Goal: Navigation & Orientation: Find specific page/section

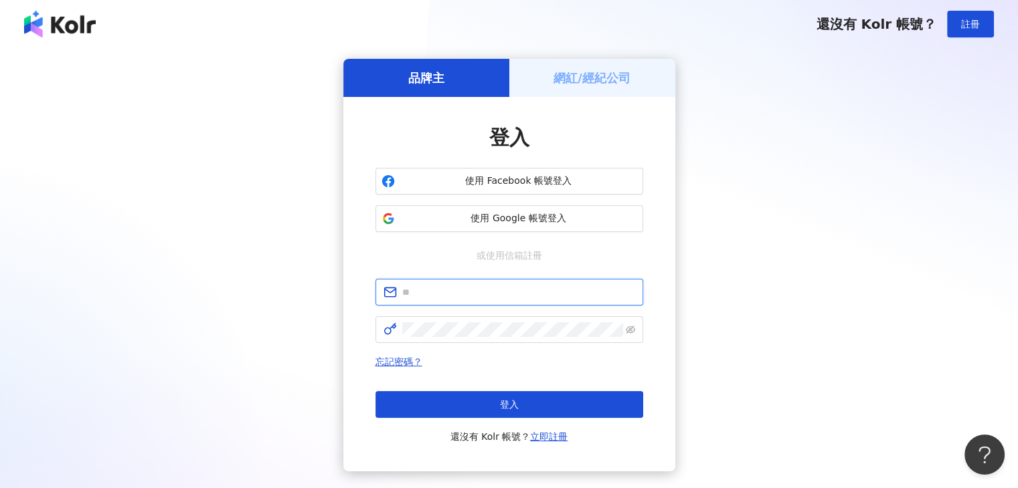
click at [484, 286] on input "text" at bounding box center [518, 292] width 233 height 15
type input "**********"
click button "登入" at bounding box center [509, 404] width 268 height 27
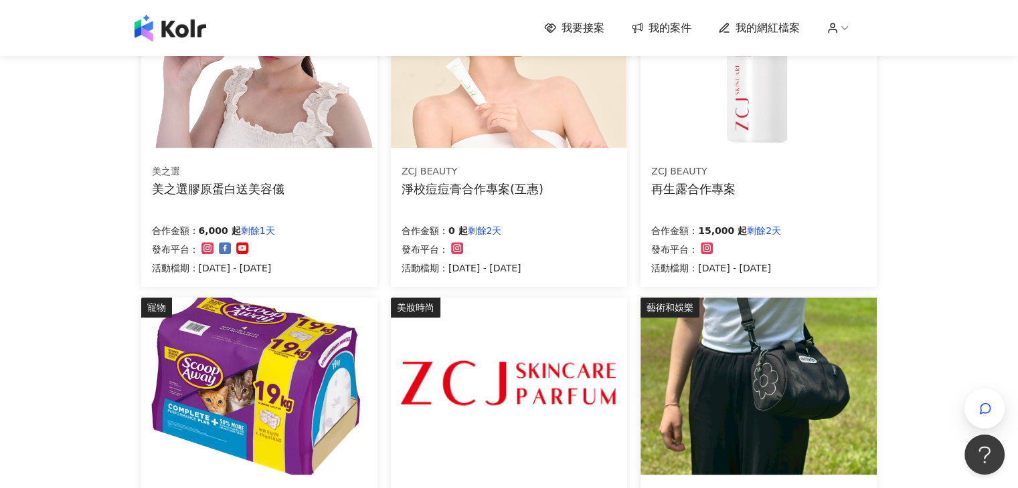
scroll to position [803, 0]
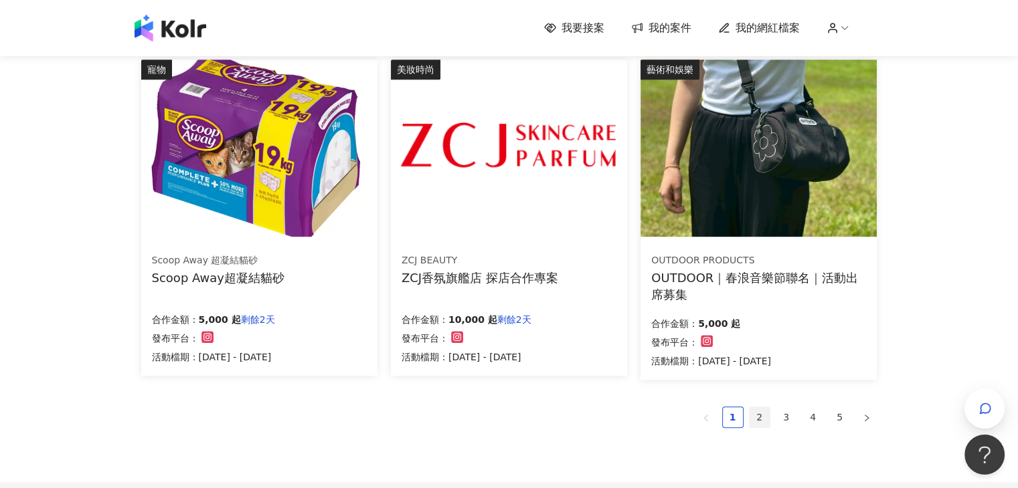
click at [760, 412] on link "2" at bounding box center [759, 417] width 20 height 20
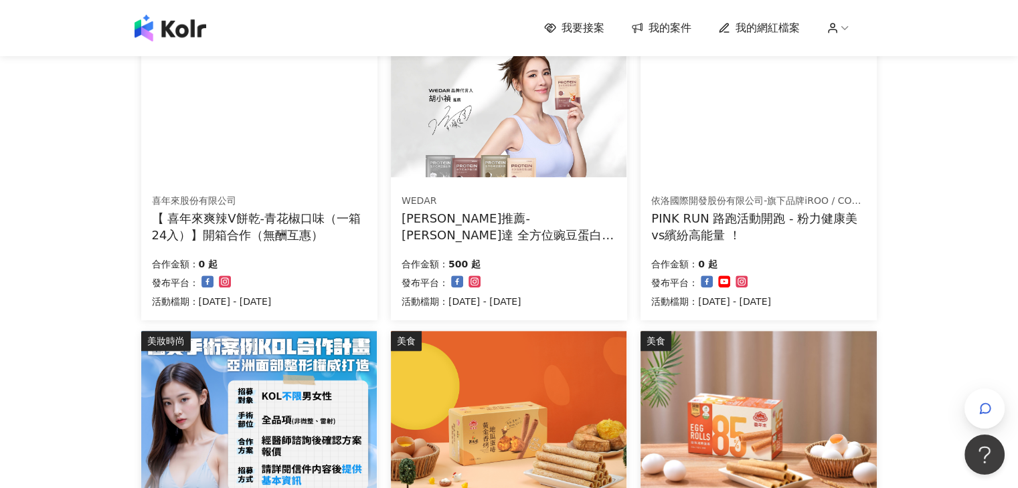
scroll to position [870, 0]
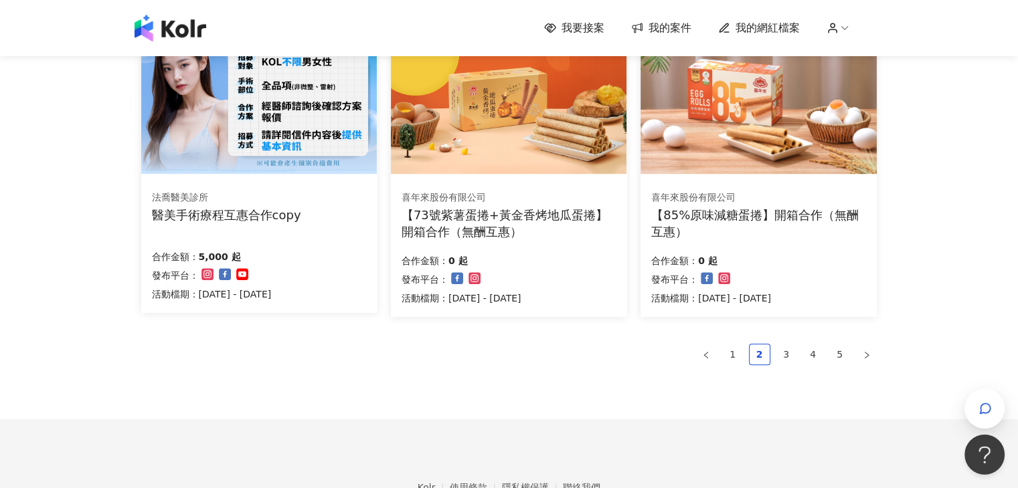
click at [797, 355] on ul "1 2 3 4 5" at bounding box center [509, 354] width 736 height 21
click at [781, 357] on link "3" at bounding box center [786, 355] width 20 height 20
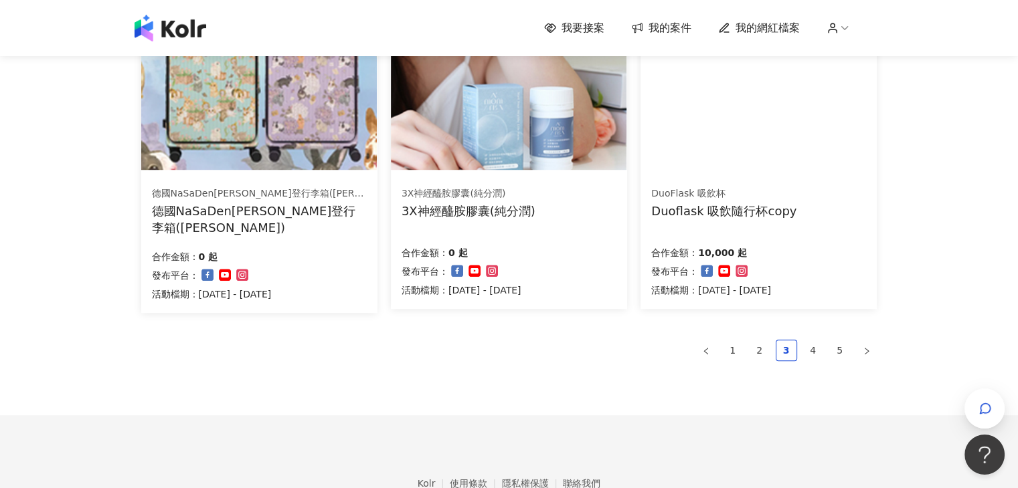
scroll to position [866, 0]
